Goal: Task Accomplishment & Management: Use online tool/utility

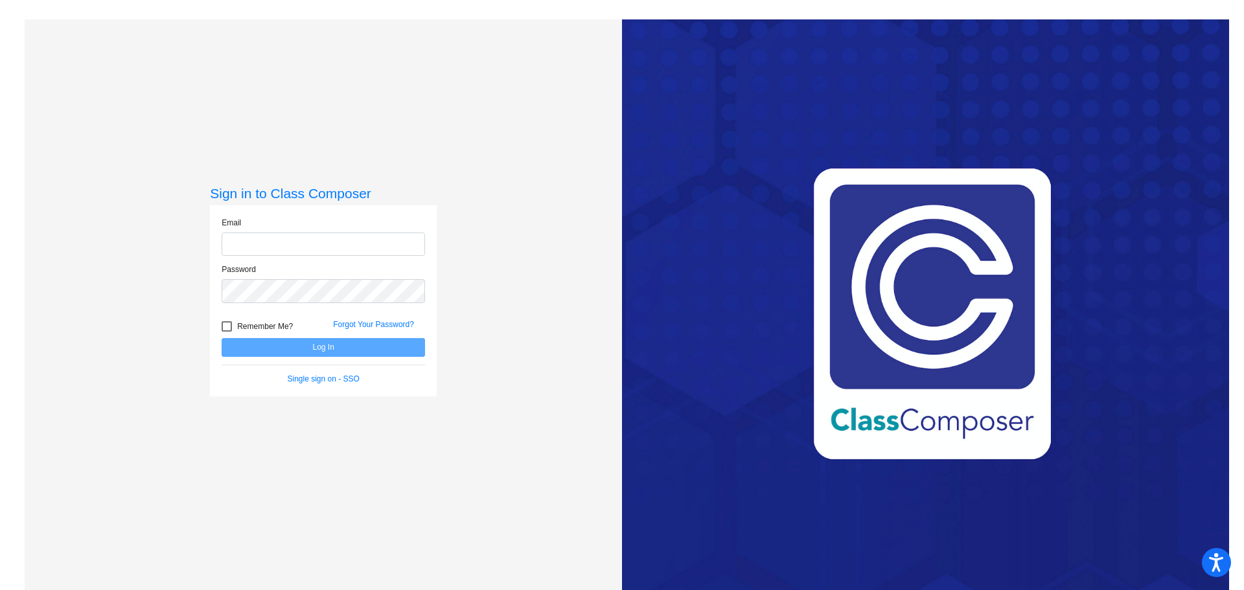
type input "[EMAIL_ADDRESS][DOMAIN_NAME]"
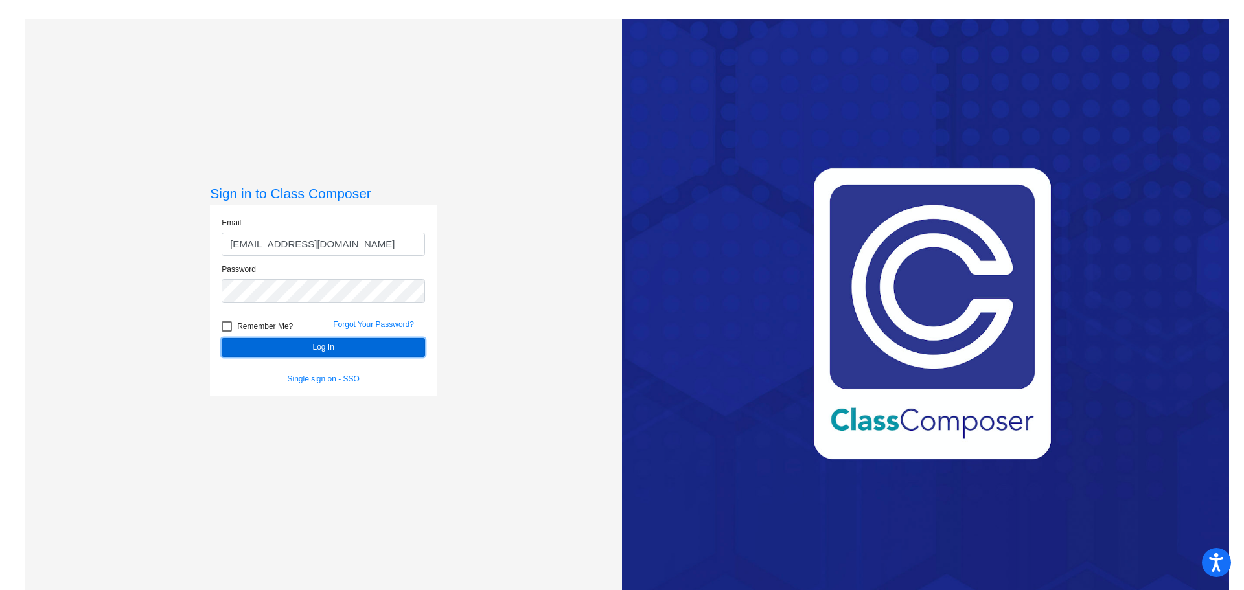
click at [304, 356] on button "Log In" at bounding box center [323, 347] width 203 height 19
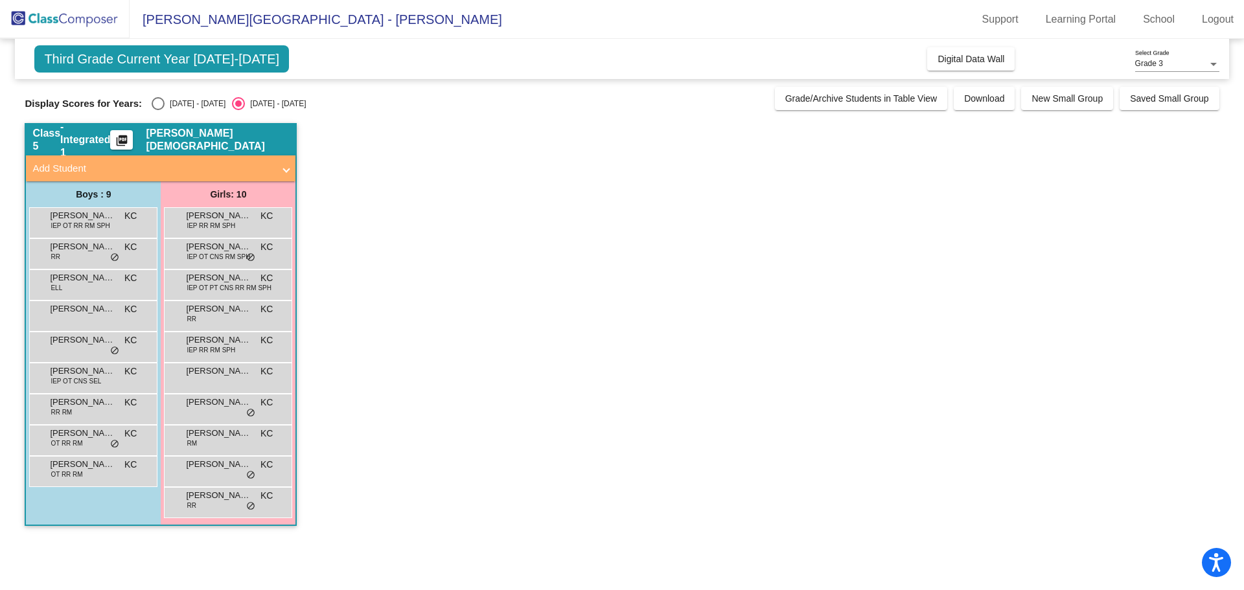
click at [166, 110] on label "[DATE] - [DATE]" at bounding box center [189, 103] width 74 height 13
click at [158, 110] on input "[DATE] - [DATE]" at bounding box center [157, 110] width 1 height 1
radio input "true"
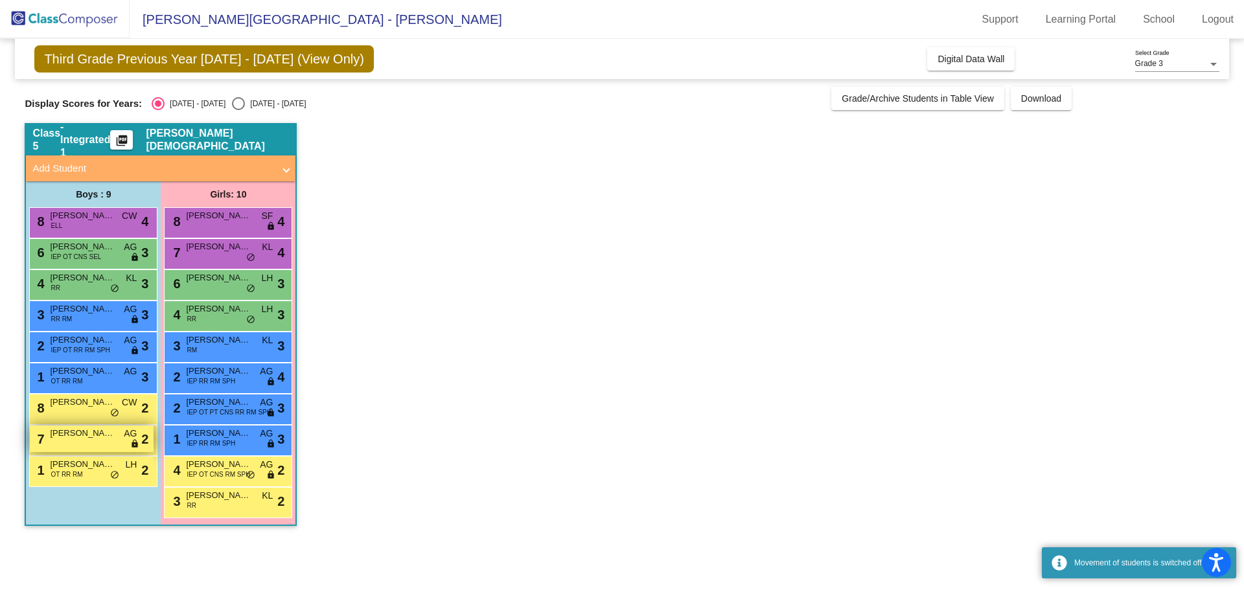
click at [91, 432] on span "[PERSON_NAME]" at bounding box center [82, 433] width 65 height 13
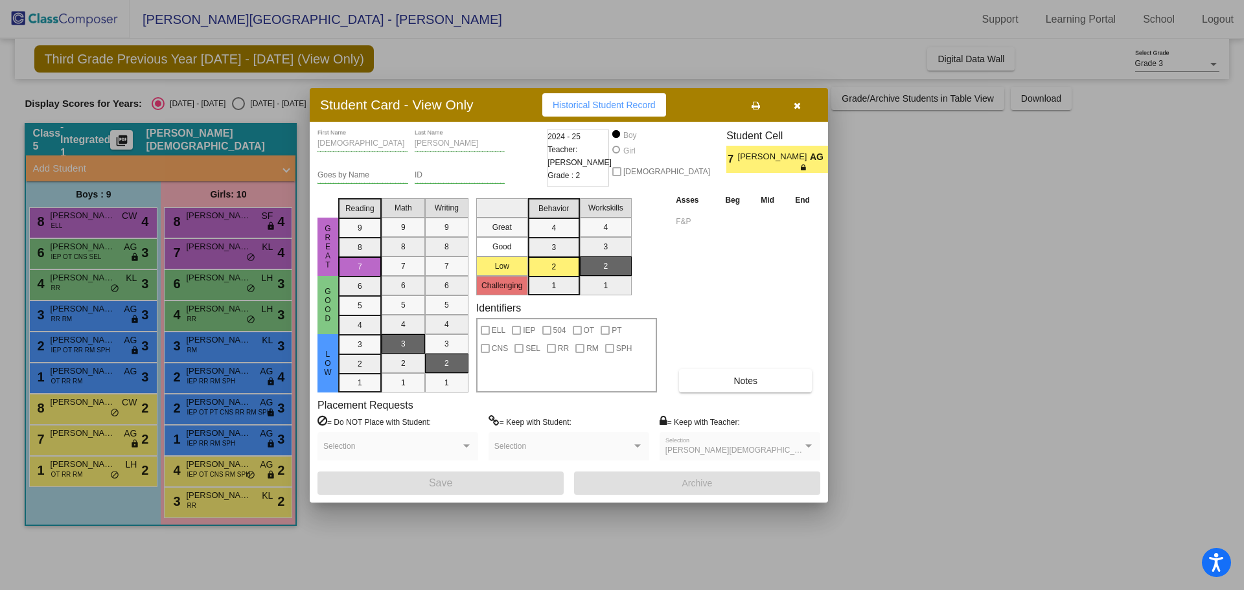
click at [792, 108] on button "button" at bounding box center [796, 104] width 41 height 23
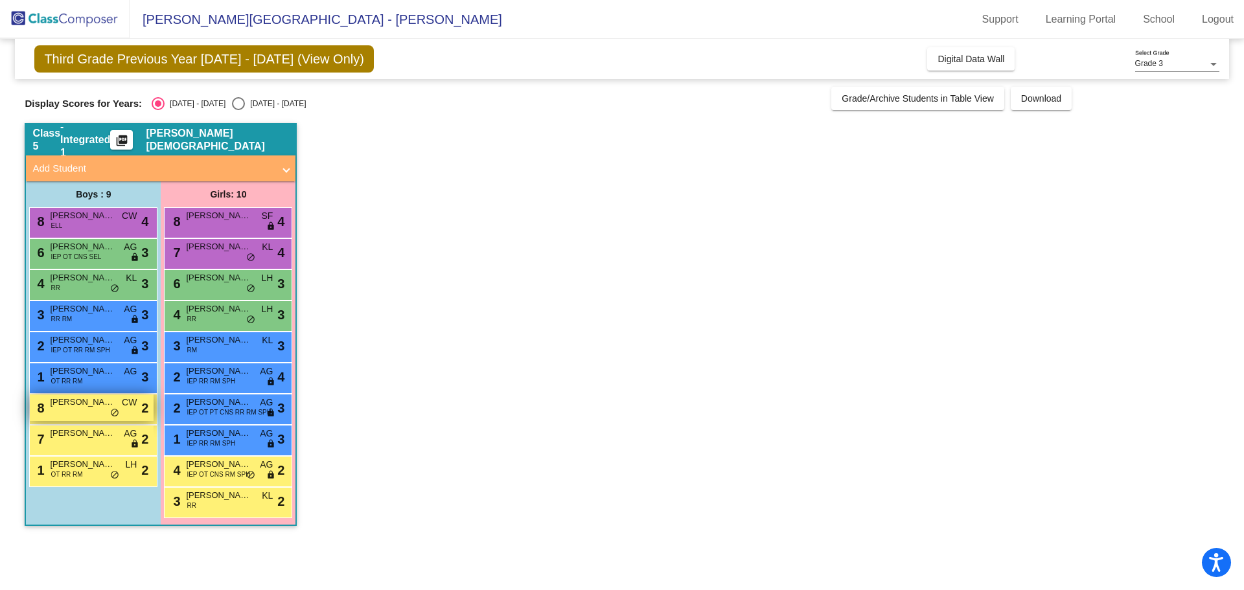
click at [86, 415] on div "8 [PERSON_NAME] CW lock do_not_disturb_alt 2" at bounding box center [92, 407] width 124 height 27
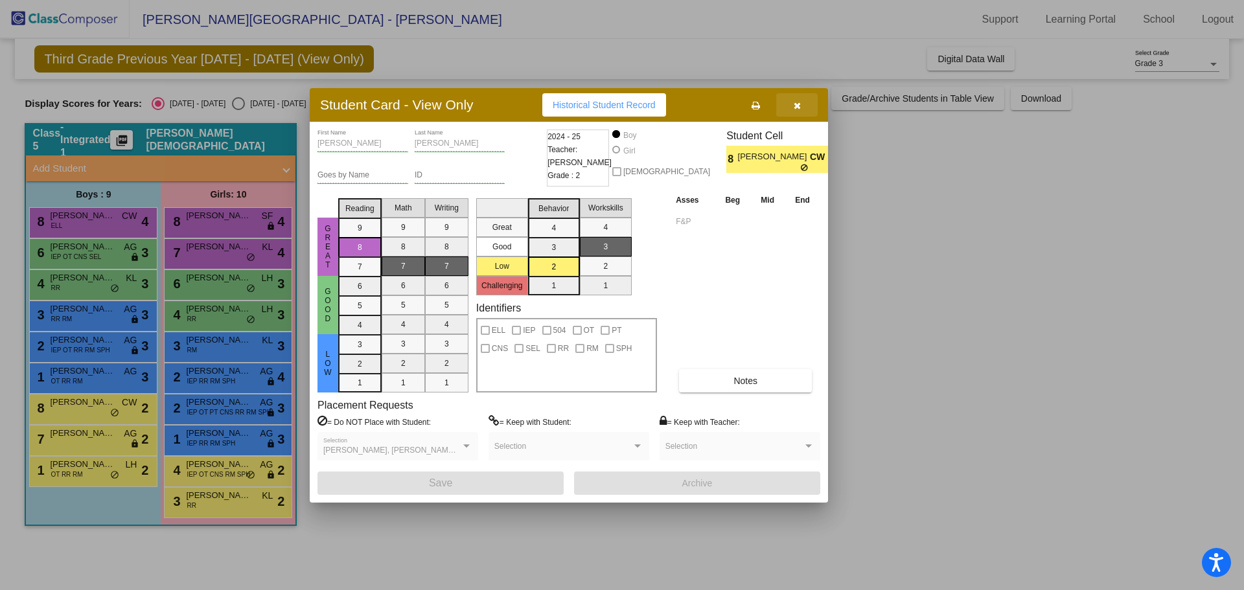
click at [788, 102] on button "button" at bounding box center [796, 104] width 41 height 23
